Goal: Task Accomplishment & Management: Use online tool/utility

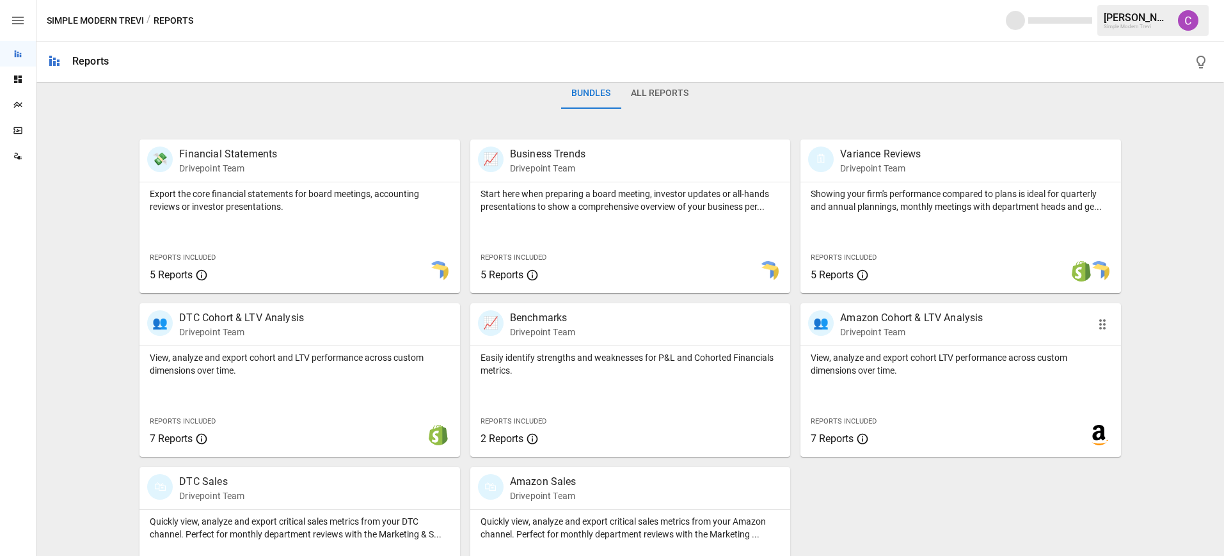
scroll to position [272, 0]
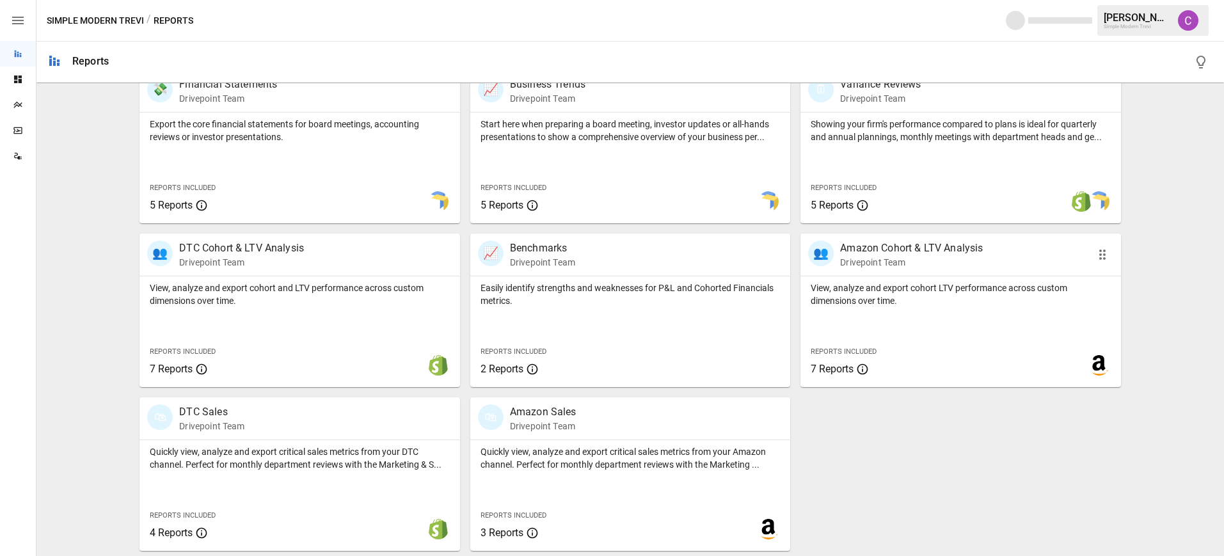
click at [918, 289] on p "View, analyze and export cohort LTV performance across custom dimensions over t…" at bounding box center [960, 295] width 299 height 26
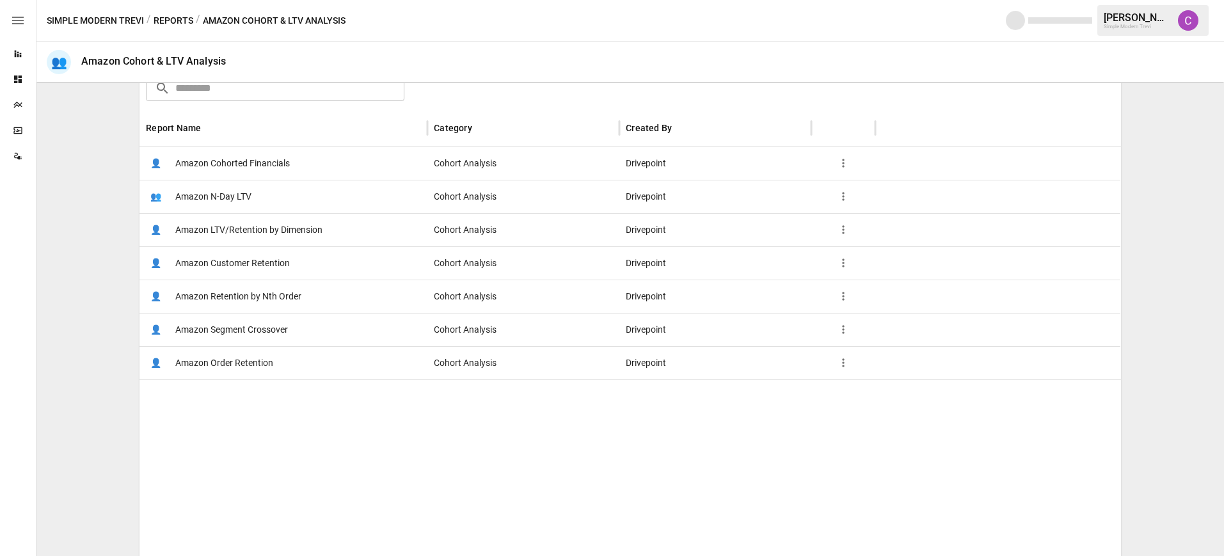
scroll to position [231, 0]
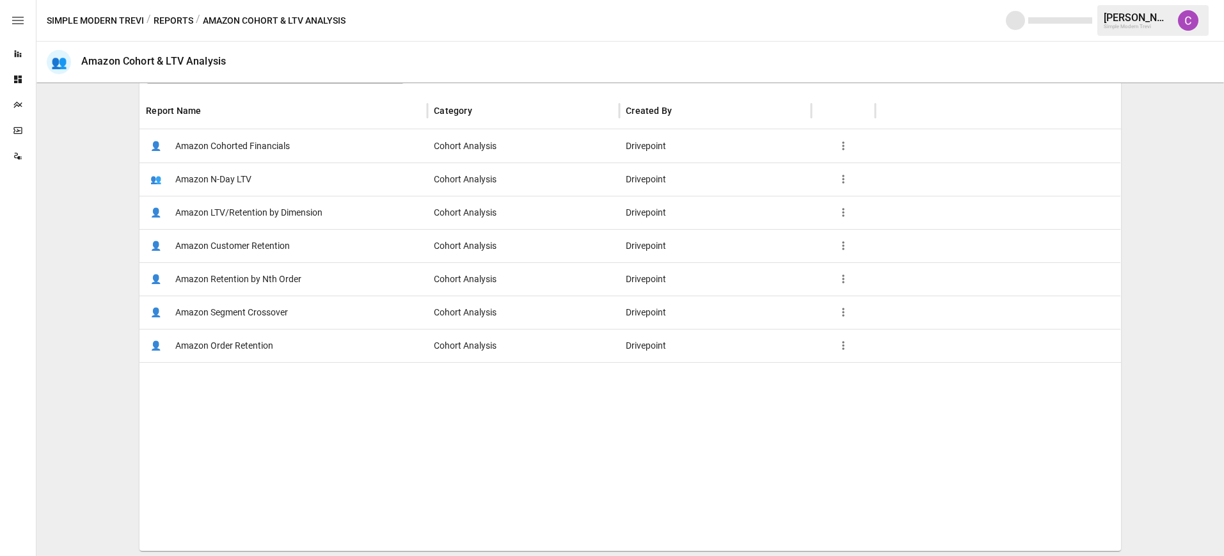
click at [210, 244] on span "Amazon Customer Retention" at bounding box center [232, 246] width 115 height 33
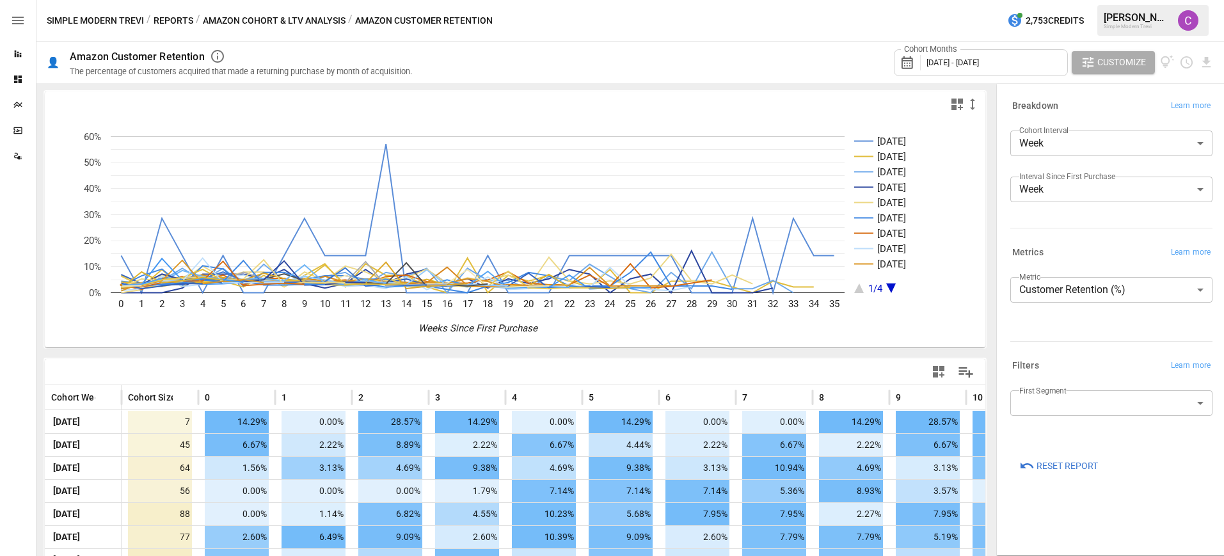
click at [303, 22] on button "Amazon Cohort & LTV Analysis" at bounding box center [274, 21] width 143 height 16
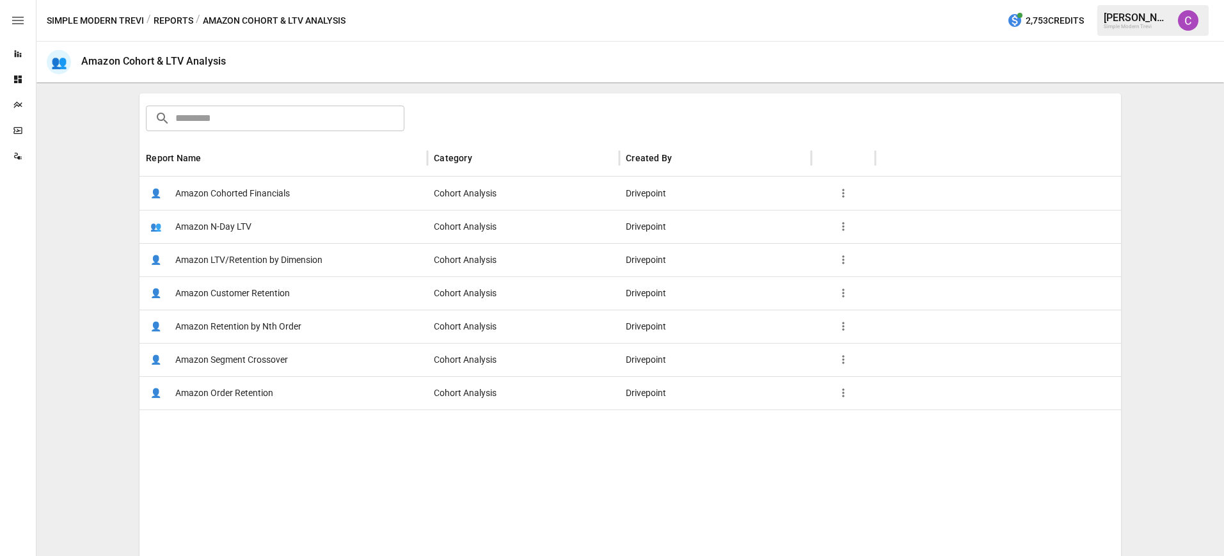
scroll to position [186, 0]
click at [242, 265] on span "Amazon LTV/Retention by Dimension" at bounding box center [248, 258] width 147 height 33
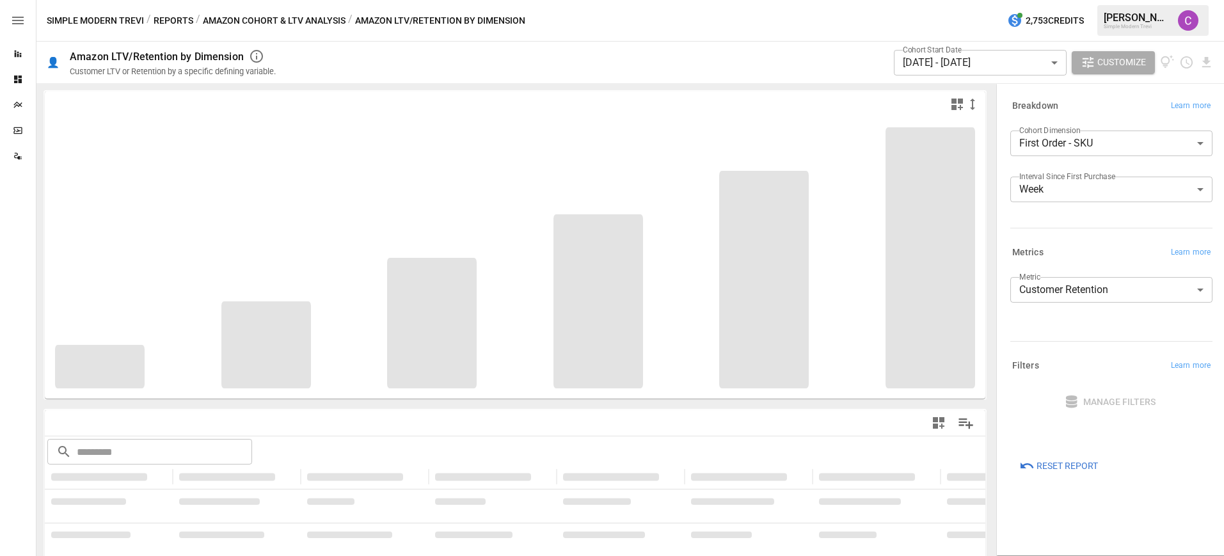
click at [1094, 0] on body "**********" at bounding box center [612, 0] width 1224 height 0
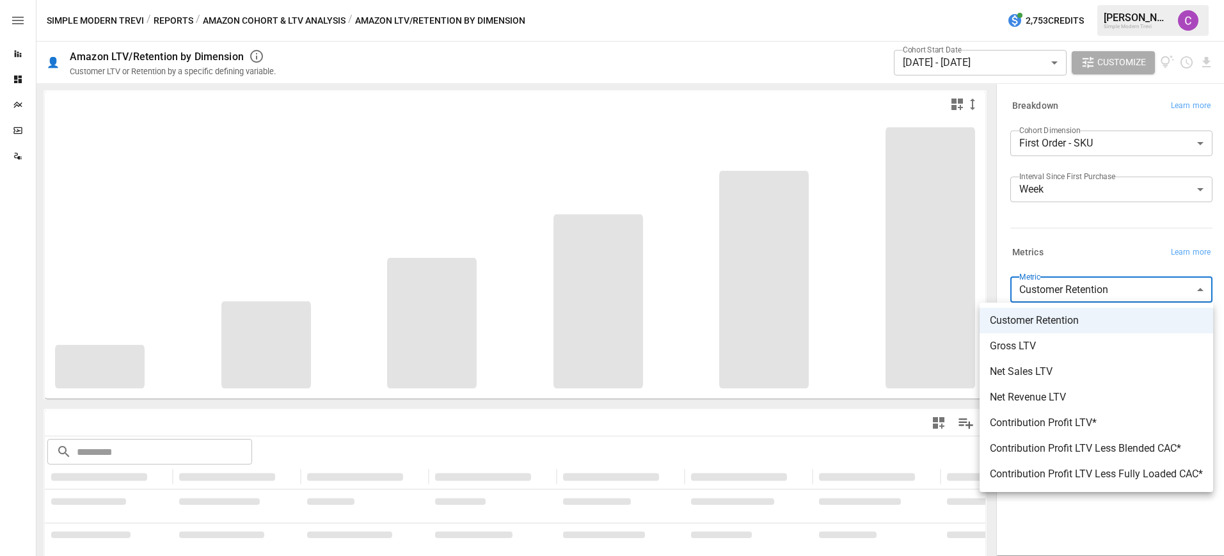
click at [1094, 297] on div at bounding box center [612, 278] width 1224 height 556
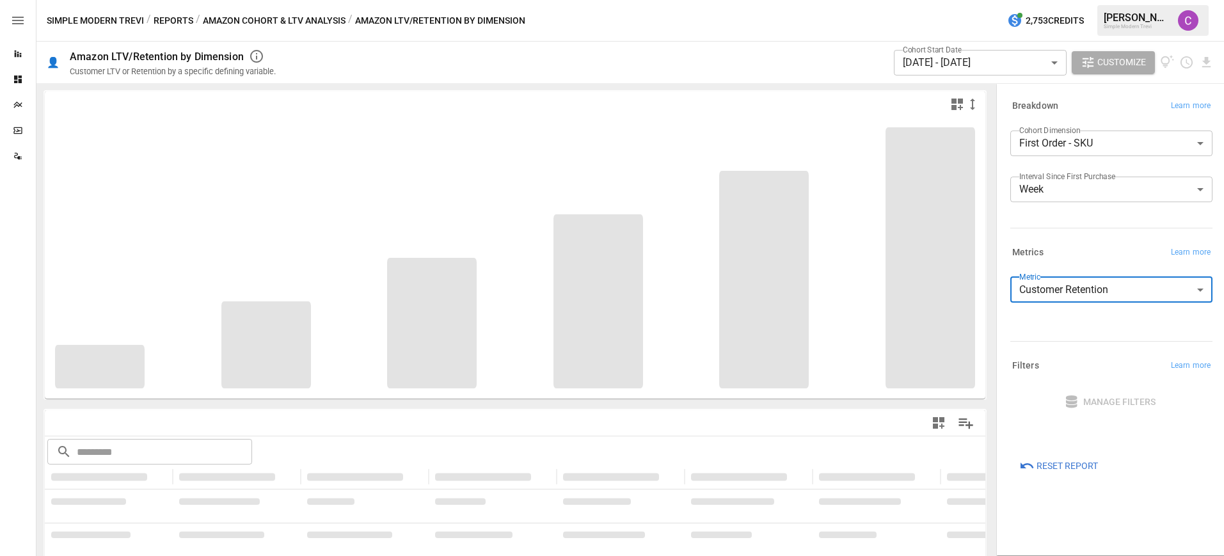
click at [1096, 234] on div "**********" at bounding box center [1108, 165] width 207 height 147
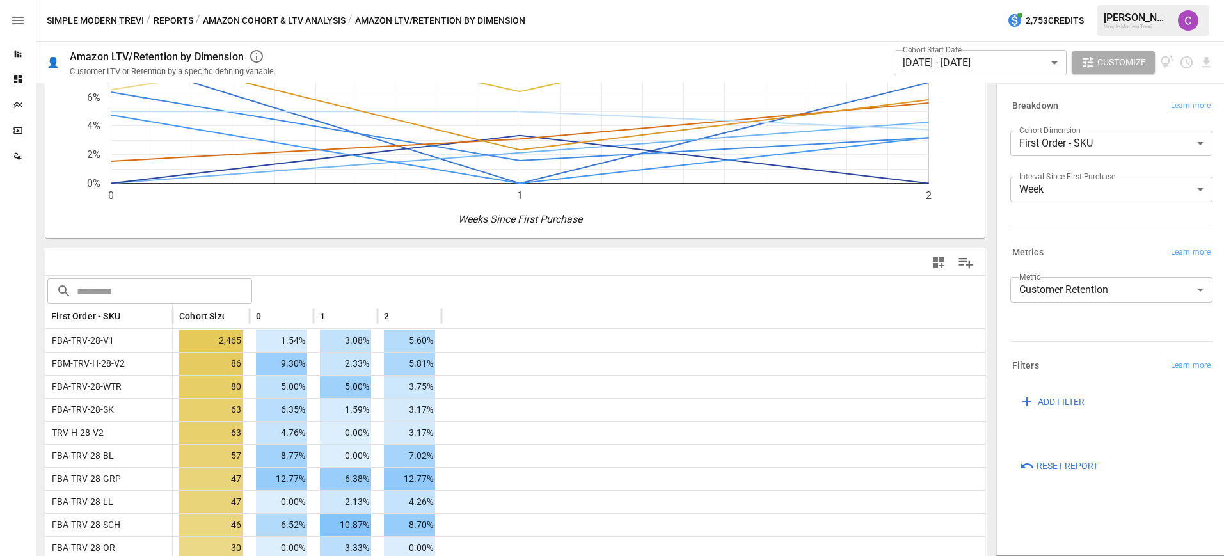
scroll to position [166, 0]
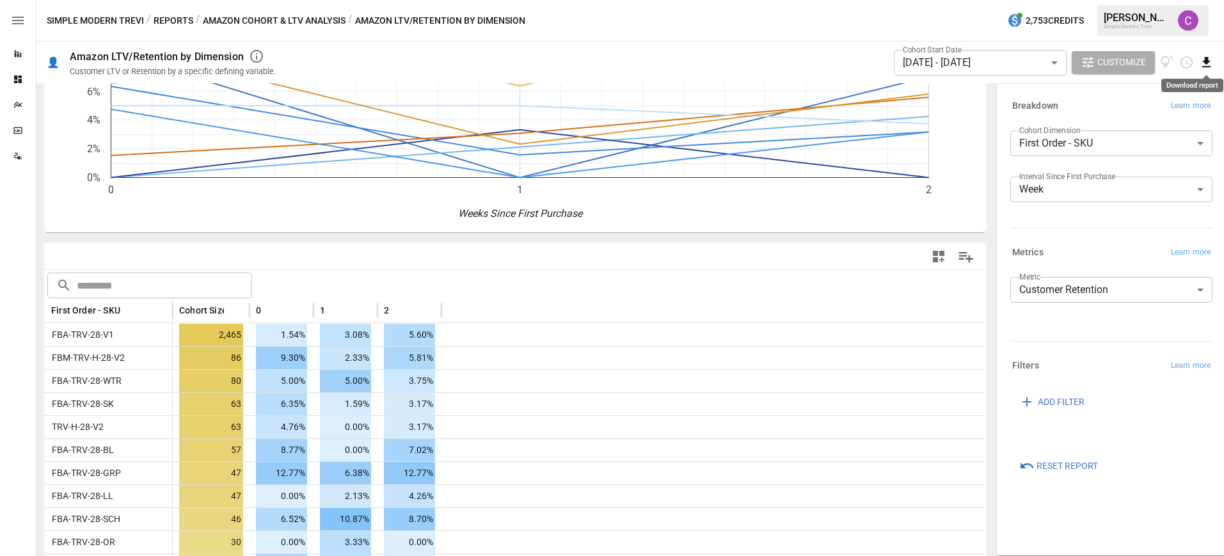
click at [1212, 57] on icon "Download report" at bounding box center [1206, 62] width 15 height 15
click at [1137, 113] on li "Download as CSV" at bounding box center [1164, 113] width 102 height 26
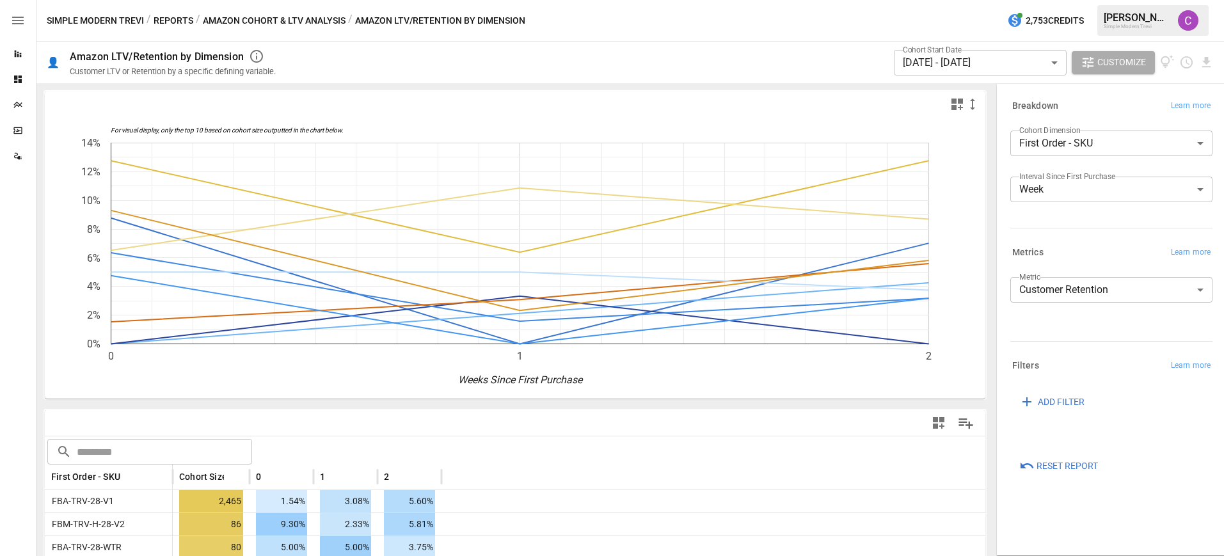
click at [173, 20] on button "Reports" at bounding box center [174, 21] width 40 height 16
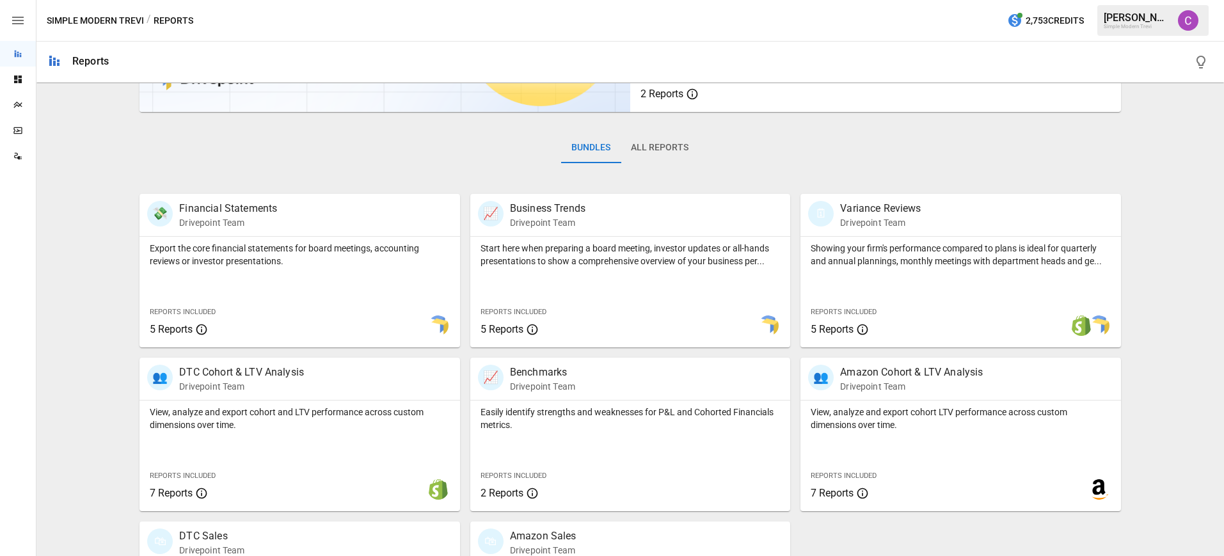
scroll to position [225, 0]
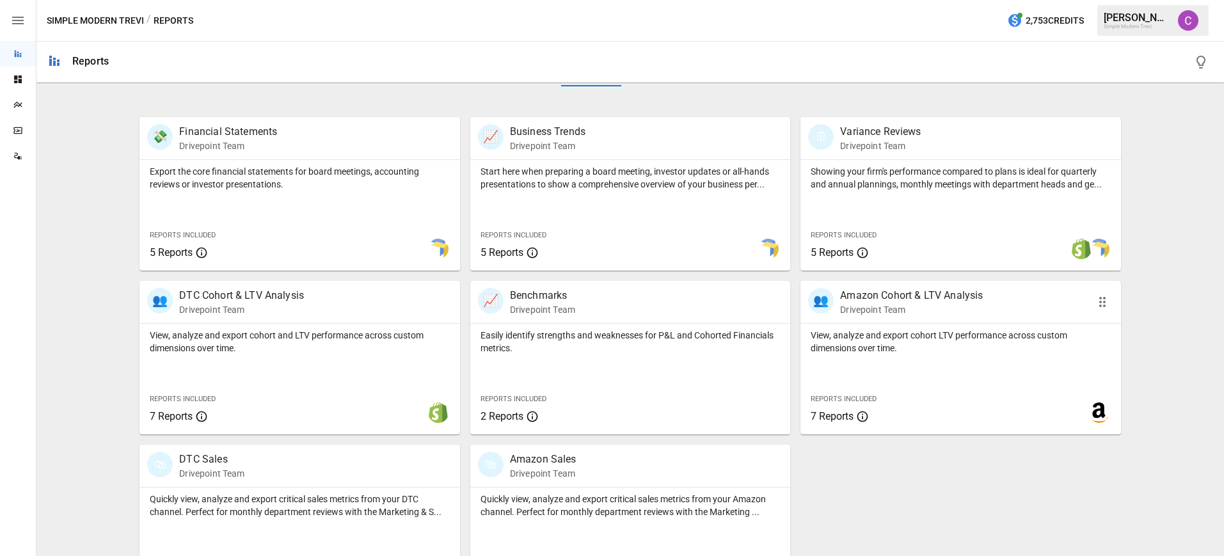
click at [1044, 360] on div "View, analyze and export cohort LTV performance across custom dimensions over t…" at bounding box center [960, 379] width 320 height 111
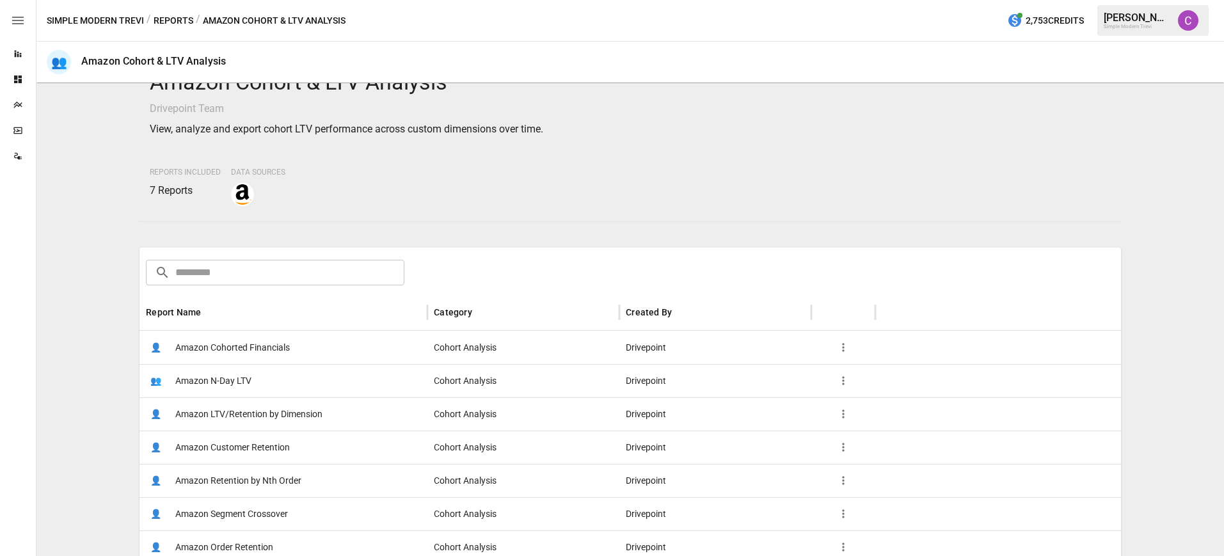
scroll to position [32, 0]
click at [301, 416] on span "Amazon LTV/Retention by Dimension" at bounding box center [248, 411] width 147 height 33
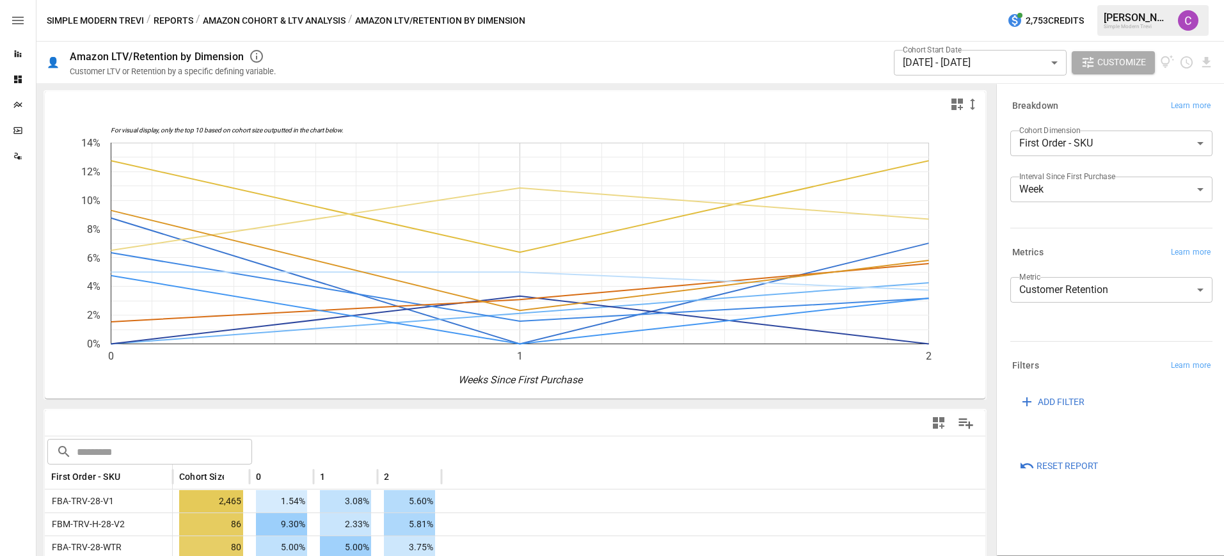
click at [1041, 0] on body "Reports Dashboards Plans SmartModel ™ Data Sources Simple Modern Trevi / Report…" at bounding box center [612, 0] width 1224 height 0
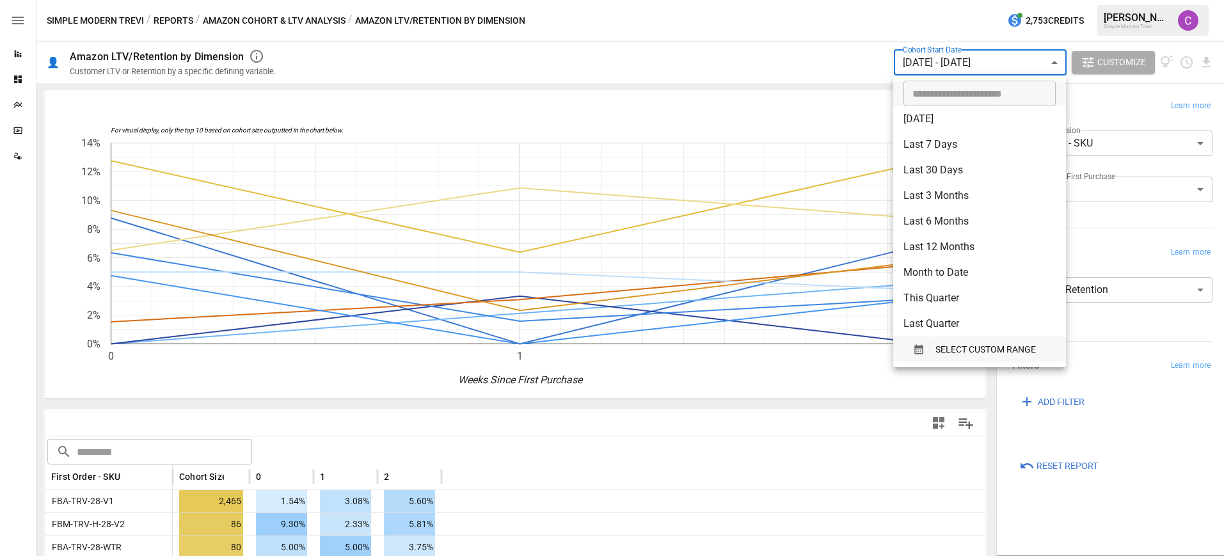
click at [953, 346] on span "SELECT CUSTOM RANGE" at bounding box center [985, 350] width 100 height 16
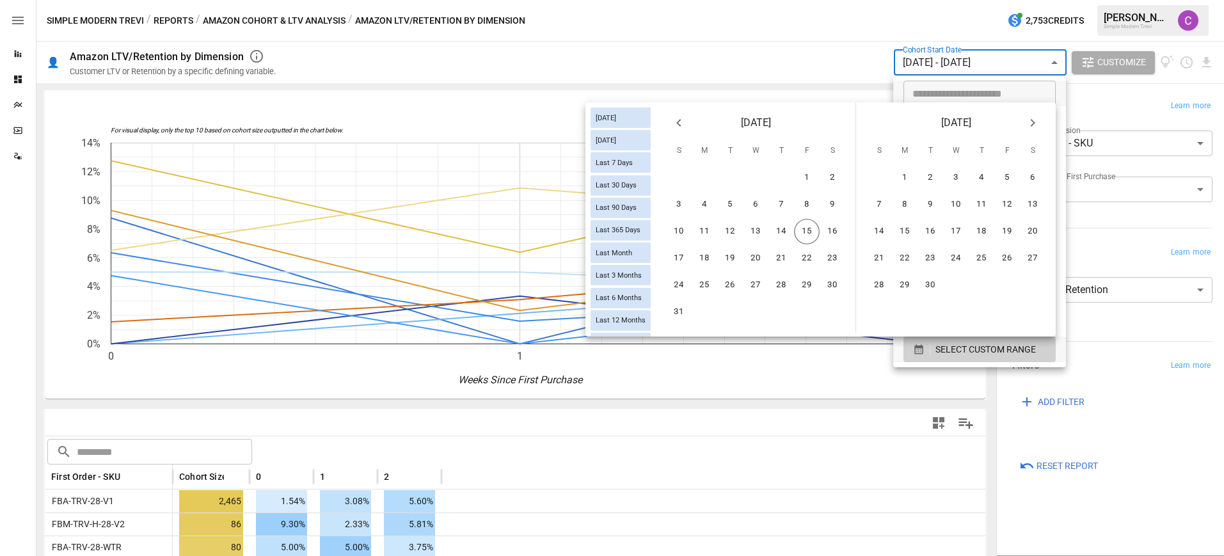
click at [676, 120] on icon "Previous month" at bounding box center [678, 122] width 15 height 15
click at [672, 283] on button "27" at bounding box center [679, 286] width 26 height 26
click at [1035, 177] on button "2" at bounding box center [1033, 178] width 26 height 26
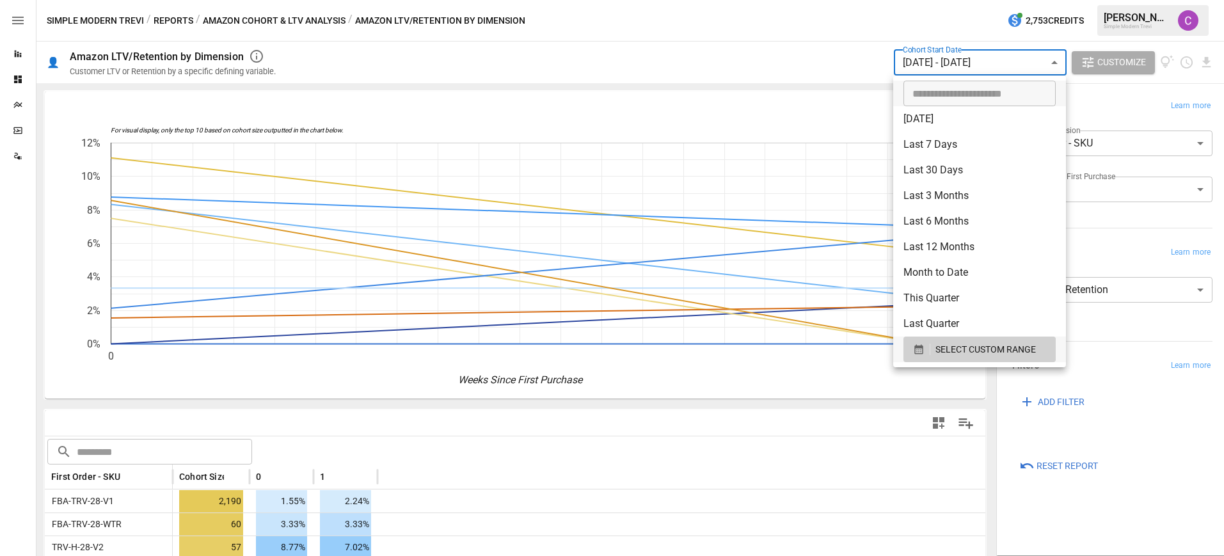
click at [998, 66] on div at bounding box center [612, 278] width 1224 height 556
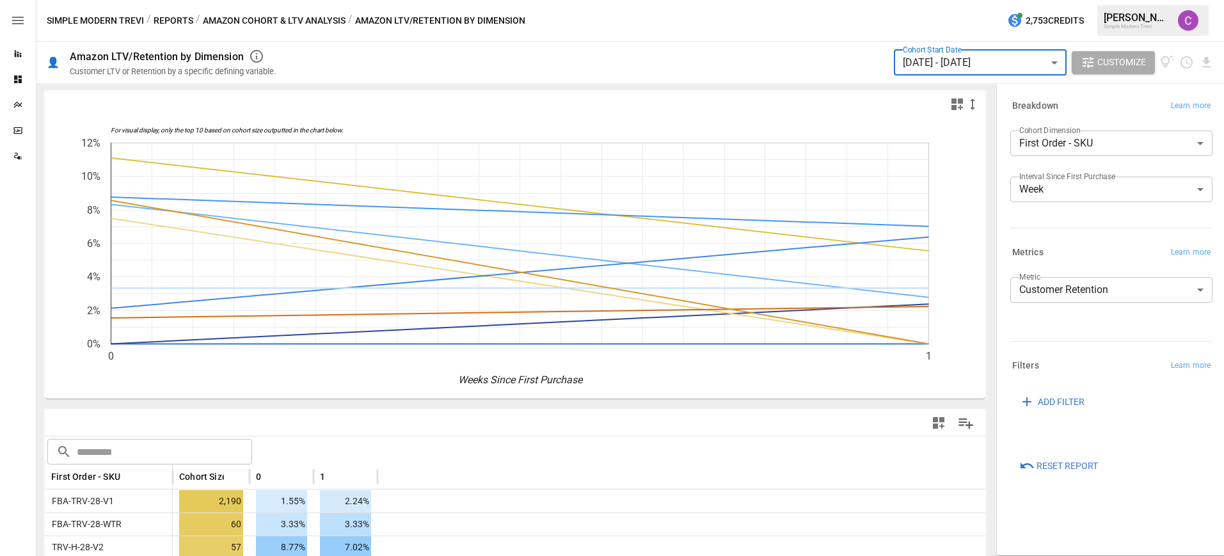
click at [955, 0] on body "Reports Dashboards Plans SmartModel ™ Data Sources Simple Modern Trevi / Report…" at bounding box center [612, 0] width 1224 height 0
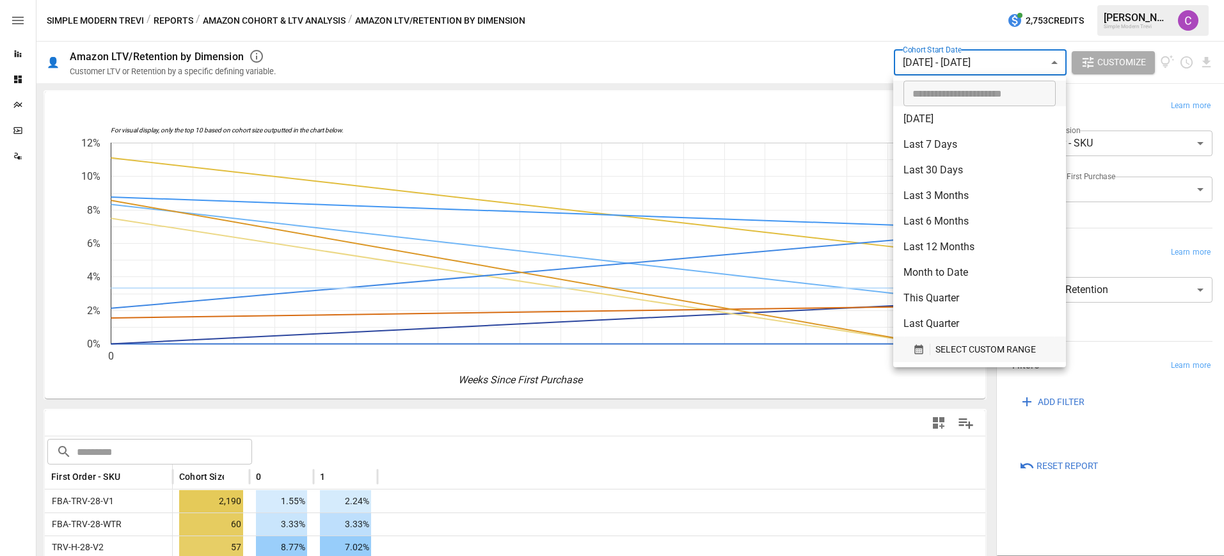
drag, startPoint x: 961, startPoint y: 346, endPoint x: 959, endPoint y: 340, distance: 6.9
click at [961, 346] on span "SELECT CUSTOM RANGE" at bounding box center [985, 350] width 100 height 16
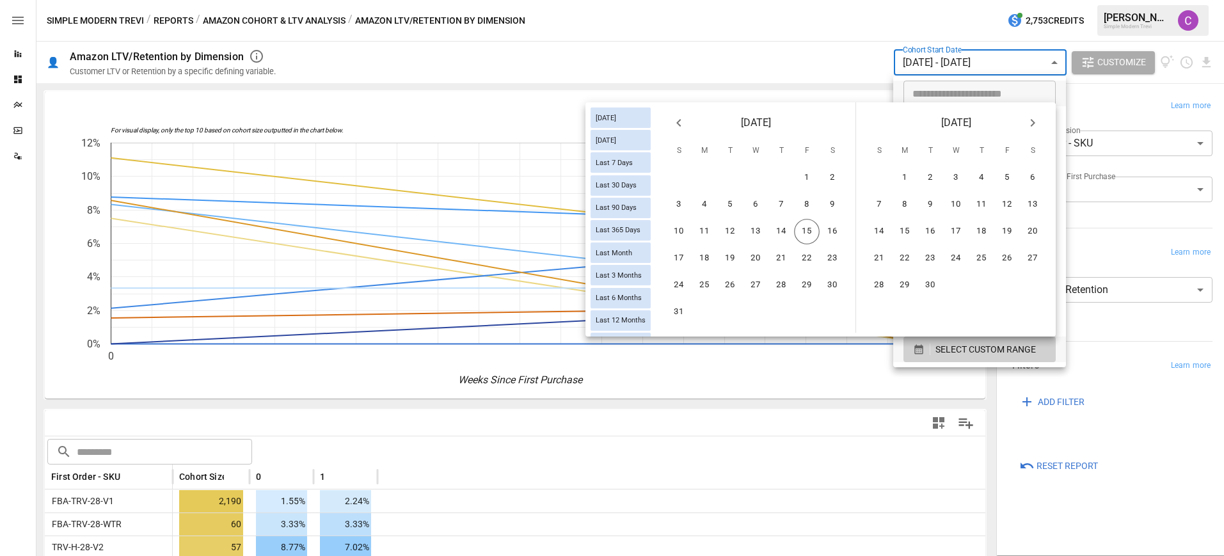
click at [673, 127] on icon "Previous month" at bounding box center [678, 122] width 15 height 15
click at [683, 239] on button "13" at bounding box center [679, 232] width 26 height 26
click at [827, 228] on button "19" at bounding box center [833, 232] width 26 height 26
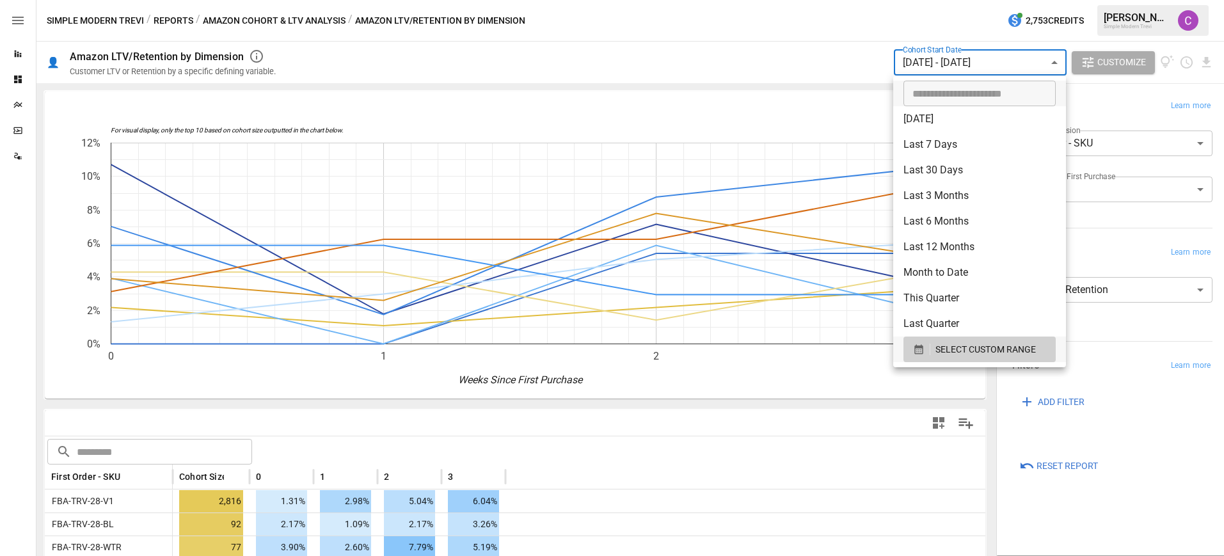
click at [255, 474] on div at bounding box center [612, 278] width 1224 height 556
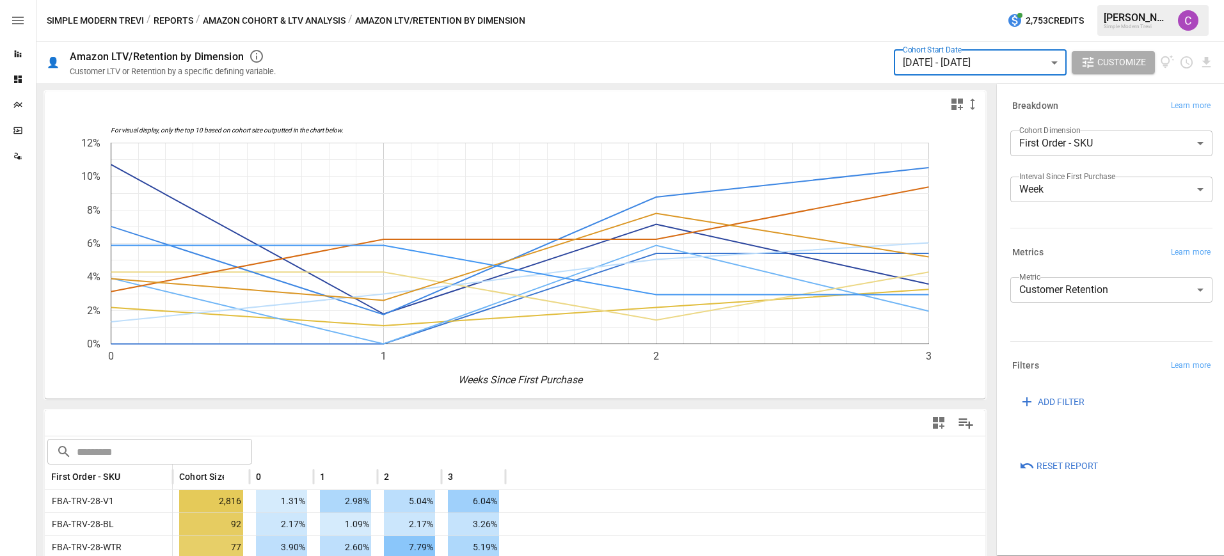
click at [1119, 61] on span "Customize" at bounding box center [1121, 62] width 49 height 16
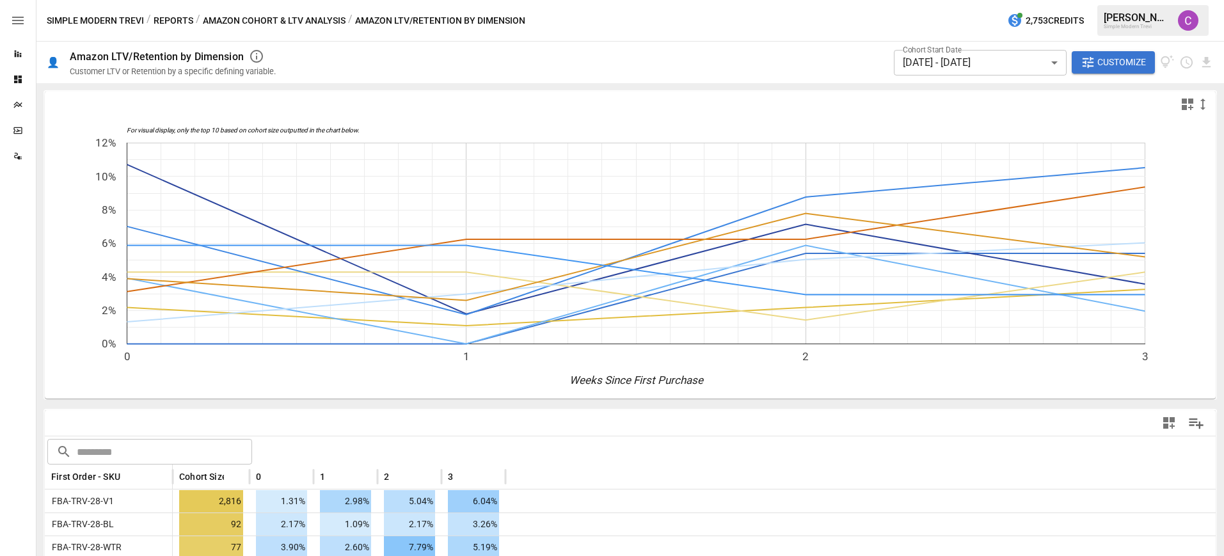
click at [1106, 56] on span "Customize" at bounding box center [1121, 62] width 49 height 16
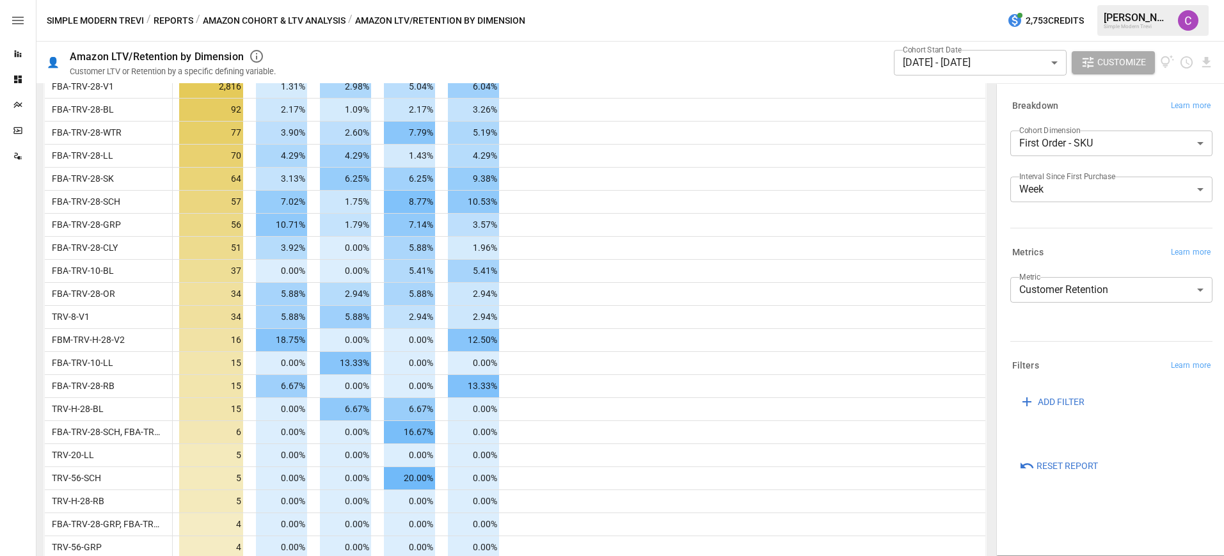
scroll to position [415, 0]
